Goal: Information Seeking & Learning: Learn about a topic

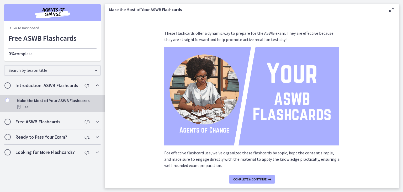
click at [134, 89] on section "These flashcards offer a dynamic way to prepare for the ASWB exam. They are eff…" at bounding box center [252, 92] width 294 height 155
click at [252, 179] on span "Complete & continue" at bounding box center [249, 179] width 33 height 4
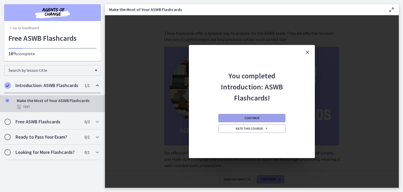
click at [259, 118] on span "Continue" at bounding box center [252, 118] width 15 height 4
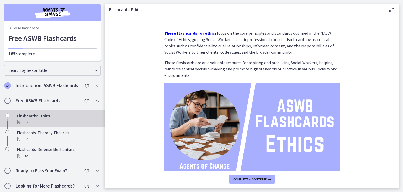
click at [144, 72] on section "These flashcards for ethics focus on the core principles and standards outlined…" at bounding box center [252, 92] width 294 height 155
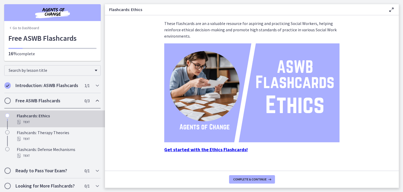
scroll to position [46, 0]
